Goal: Browse casually: Explore the website without a specific task or goal

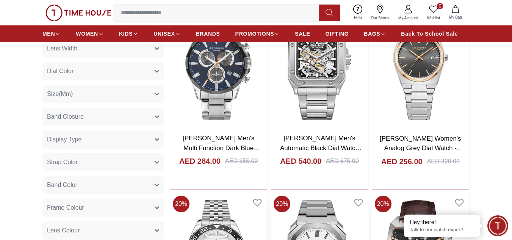
scroll to position [341, 0]
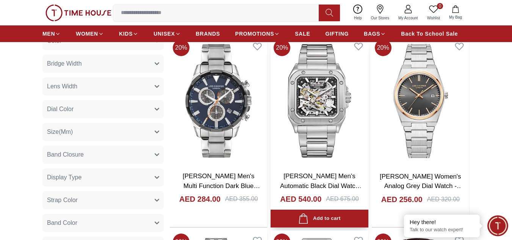
click at [301, 101] on img at bounding box center [319, 100] width 97 height 129
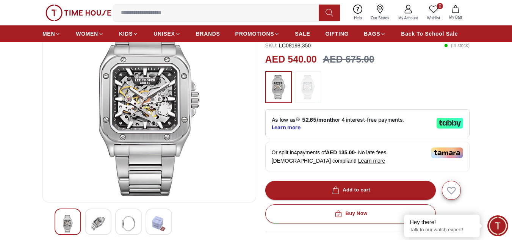
scroll to position [114, 0]
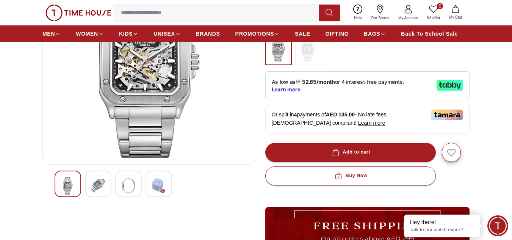
click at [95, 183] on img at bounding box center [98, 185] width 14 height 17
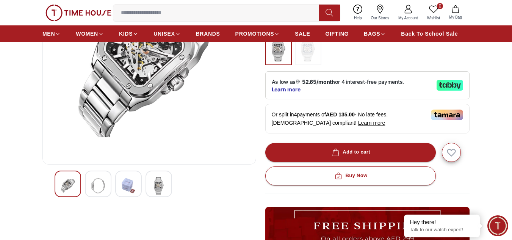
click at [160, 185] on img at bounding box center [159, 185] width 14 height 17
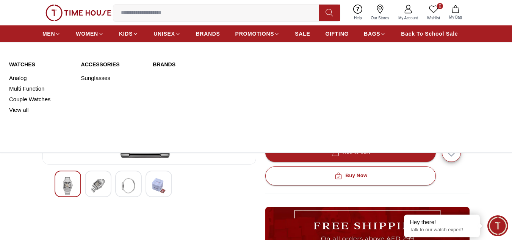
scroll to position [0, 0]
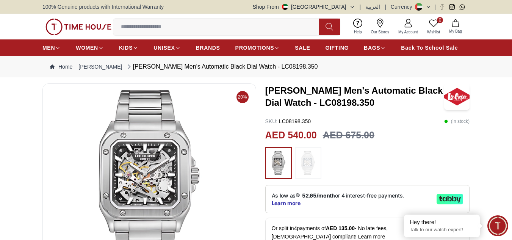
click at [149, 134] on img at bounding box center [149, 181] width 201 height 182
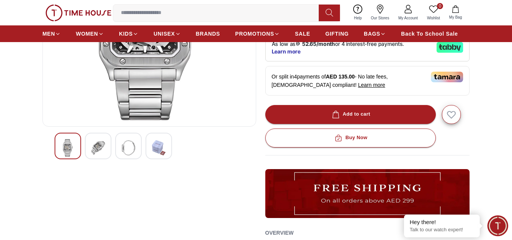
click at [107, 149] on div at bounding box center [98, 146] width 27 height 27
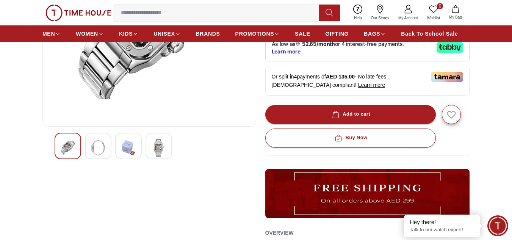
click at [122, 149] on img at bounding box center [129, 147] width 14 height 17
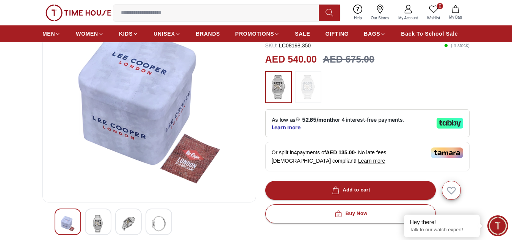
scroll to position [114, 0]
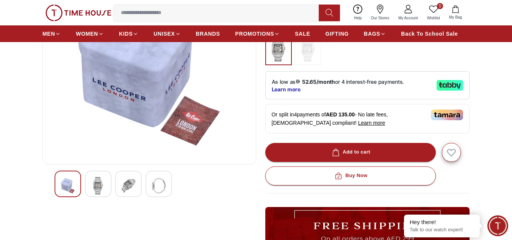
click at [156, 193] on img at bounding box center [159, 185] width 14 height 17
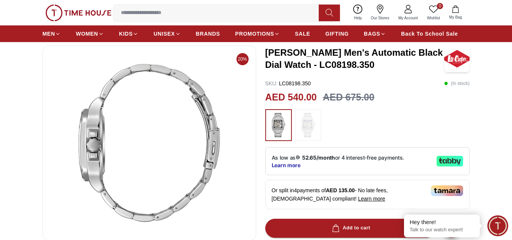
scroll to position [152, 0]
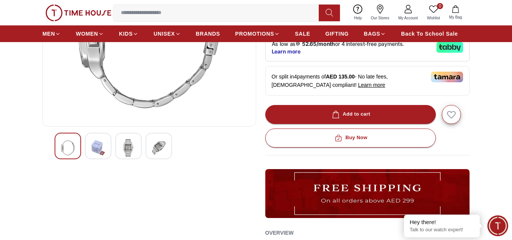
click at [121, 149] on div at bounding box center [128, 146] width 27 height 27
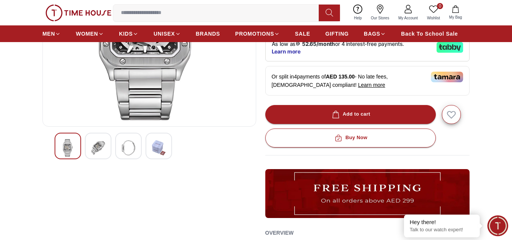
scroll to position [38, 0]
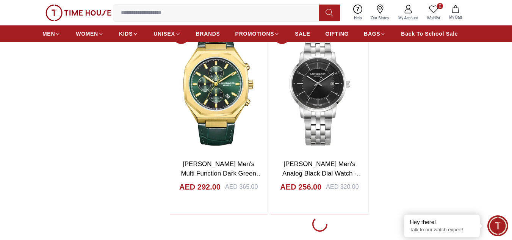
scroll to position [1593, 0]
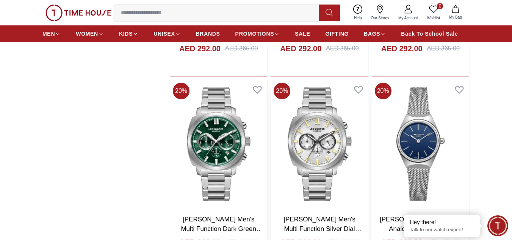
scroll to position [4020, 0]
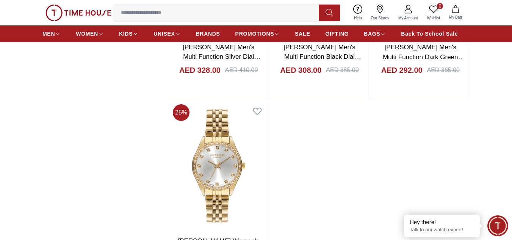
scroll to position [6750, 0]
